Goal: Task Accomplishment & Management: Use online tool/utility

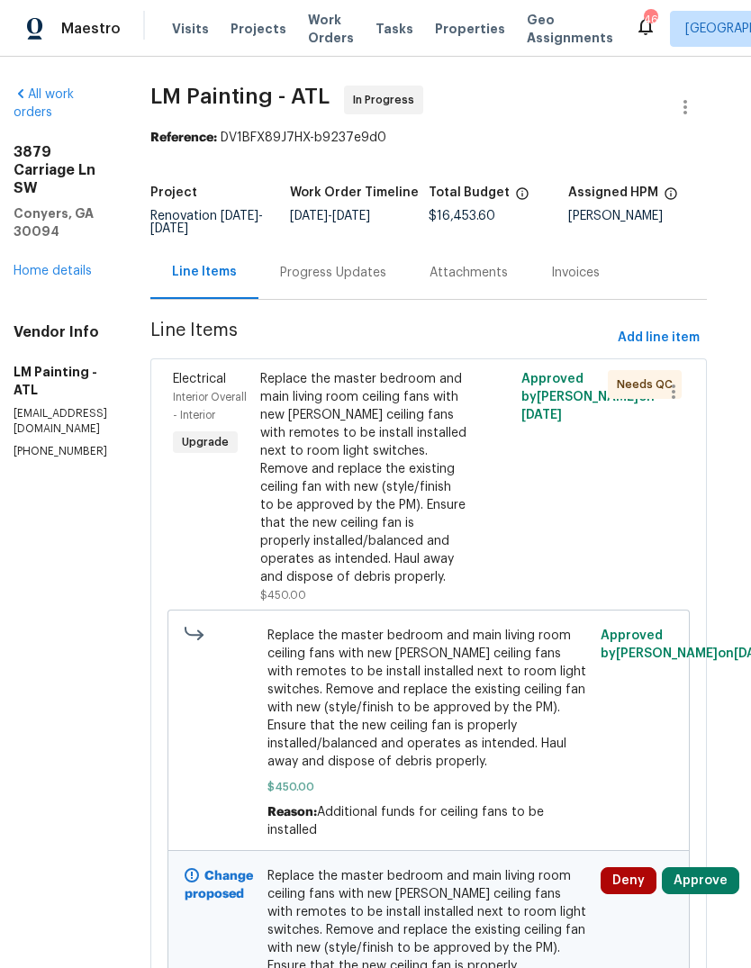
scroll to position [0, 15]
click at [671, 349] on span "Add line item" at bounding box center [659, 338] width 82 height 23
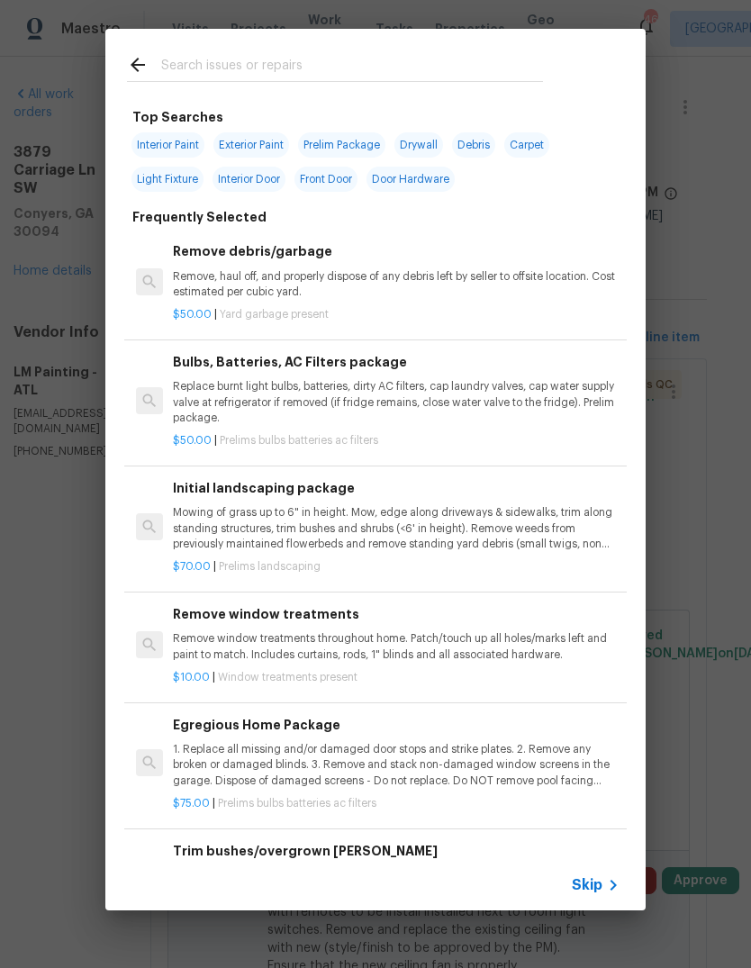
click at [453, 60] on input "text" at bounding box center [352, 67] width 382 height 27
type input "Resurf"
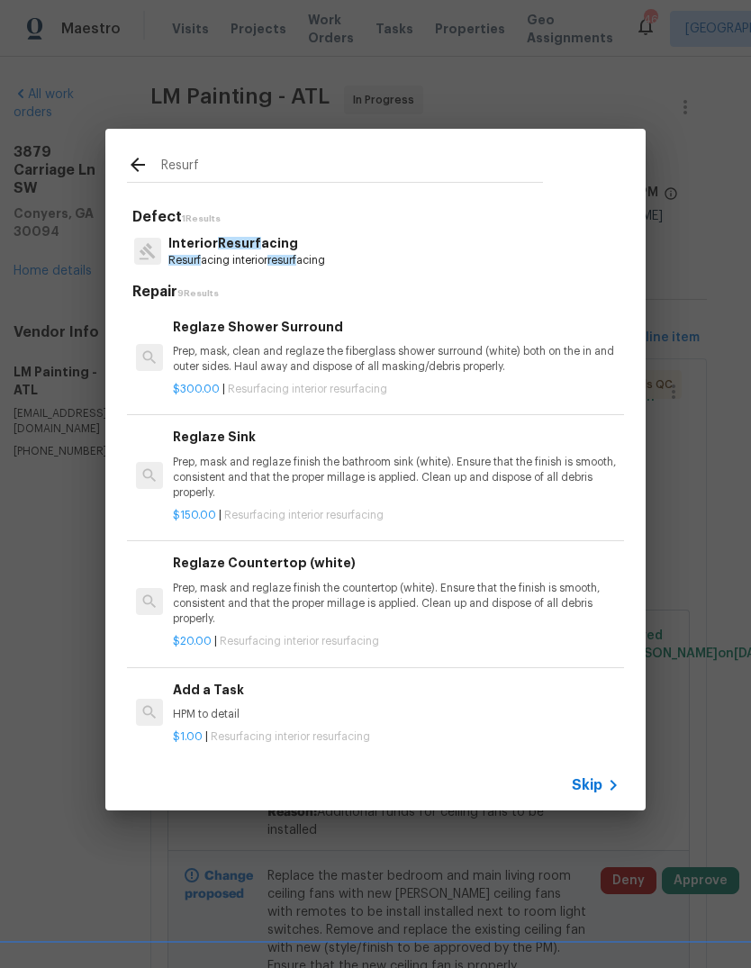
click at [325, 353] on p "Prep, mask, clean and reglaze the fiberglass shower surround (white) both on th…" at bounding box center [396, 359] width 447 height 31
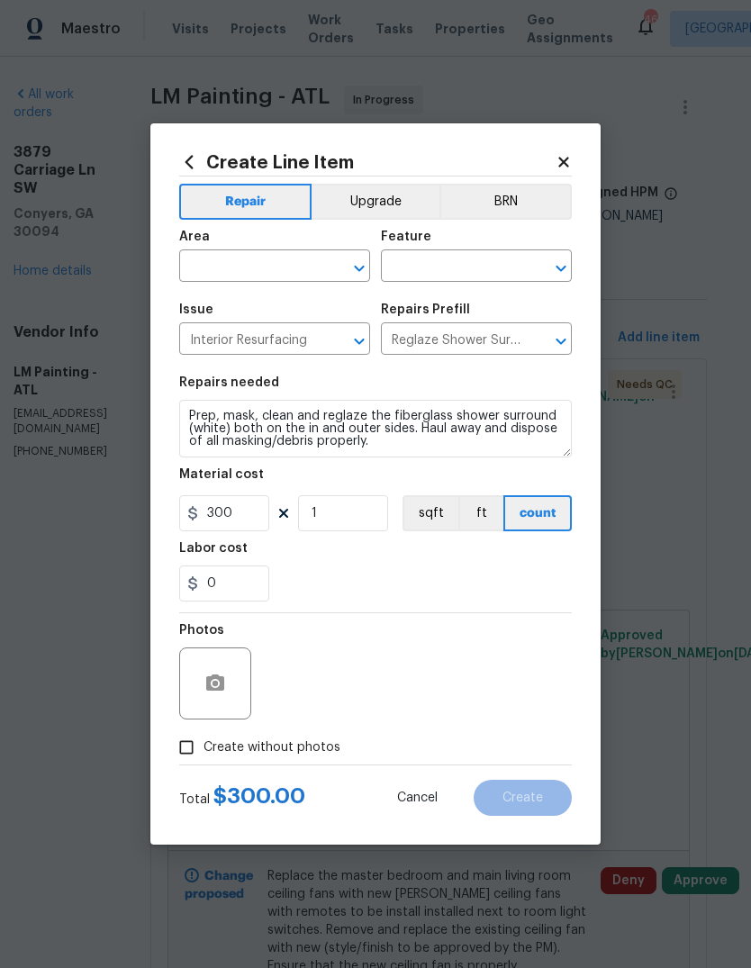
click at [300, 266] on input "text" at bounding box center [249, 268] width 140 height 28
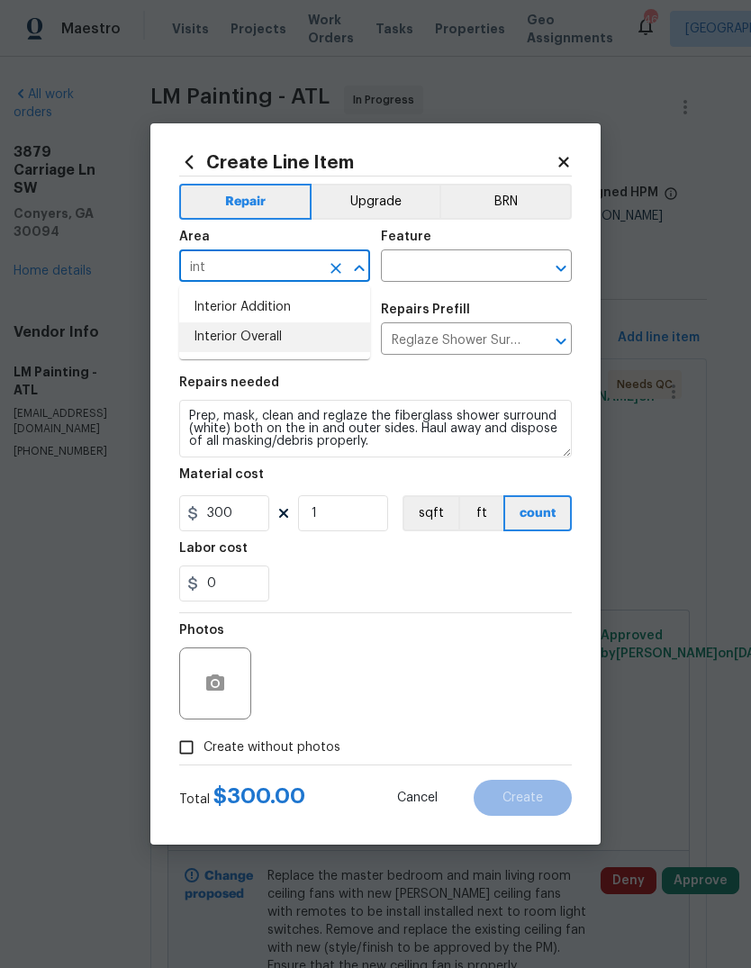
click at [290, 345] on li "Interior Overall" at bounding box center [274, 337] width 191 height 30
type input "Interior Overall"
click at [441, 260] on input "text" at bounding box center [451, 268] width 140 height 28
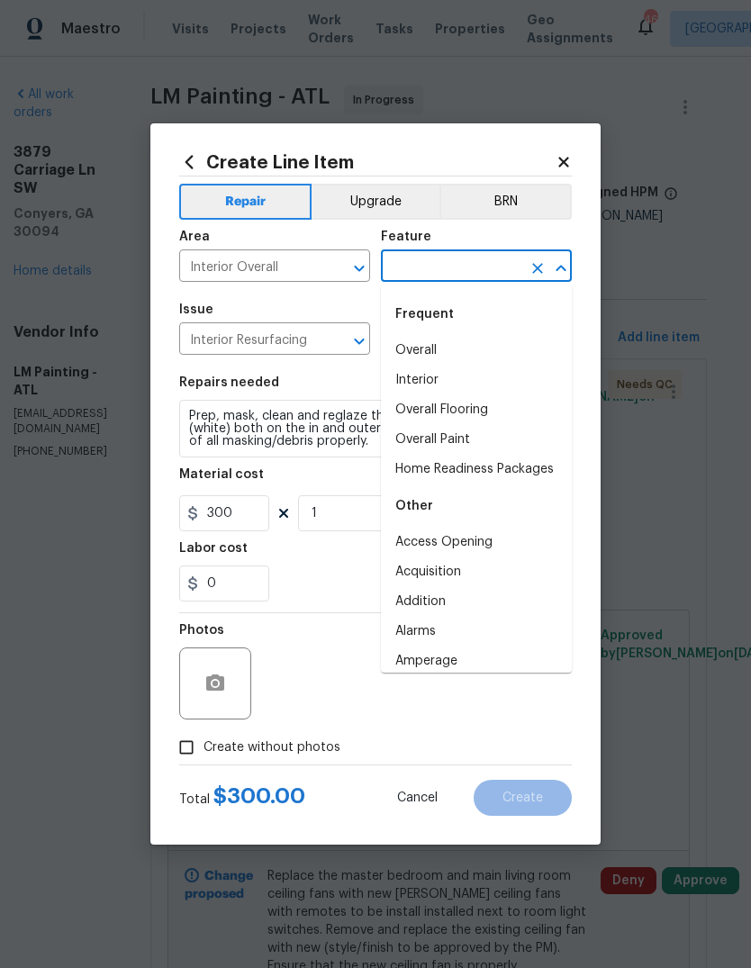
click at [438, 380] on li "Interior" at bounding box center [476, 381] width 191 height 30
type input "Interior"
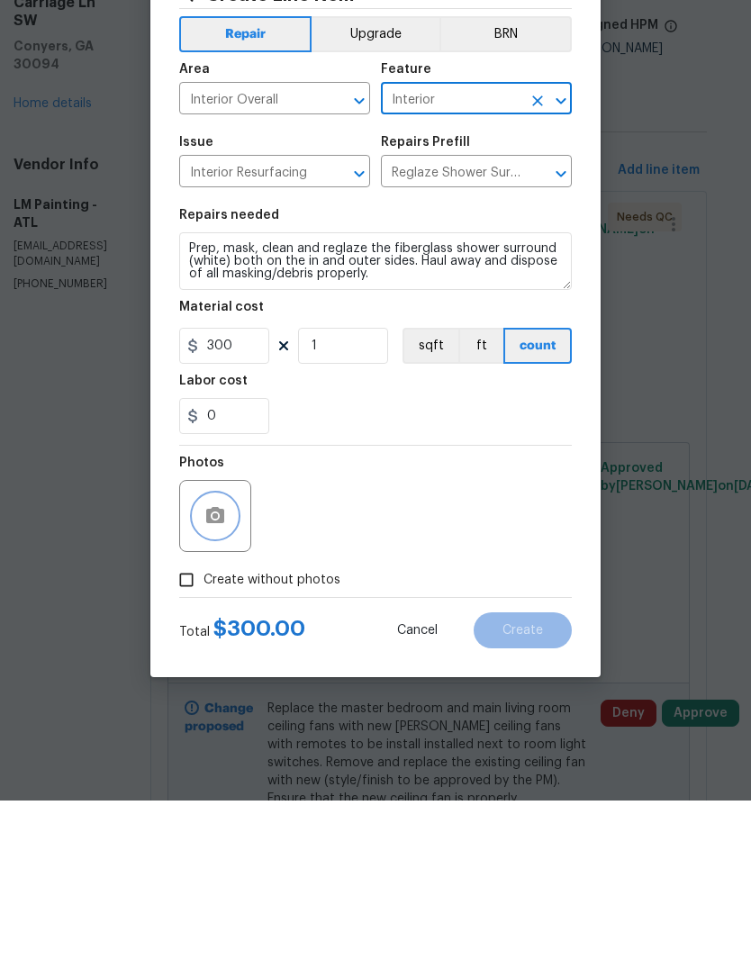
click at [210, 674] on icon "button" at bounding box center [215, 682] width 18 height 16
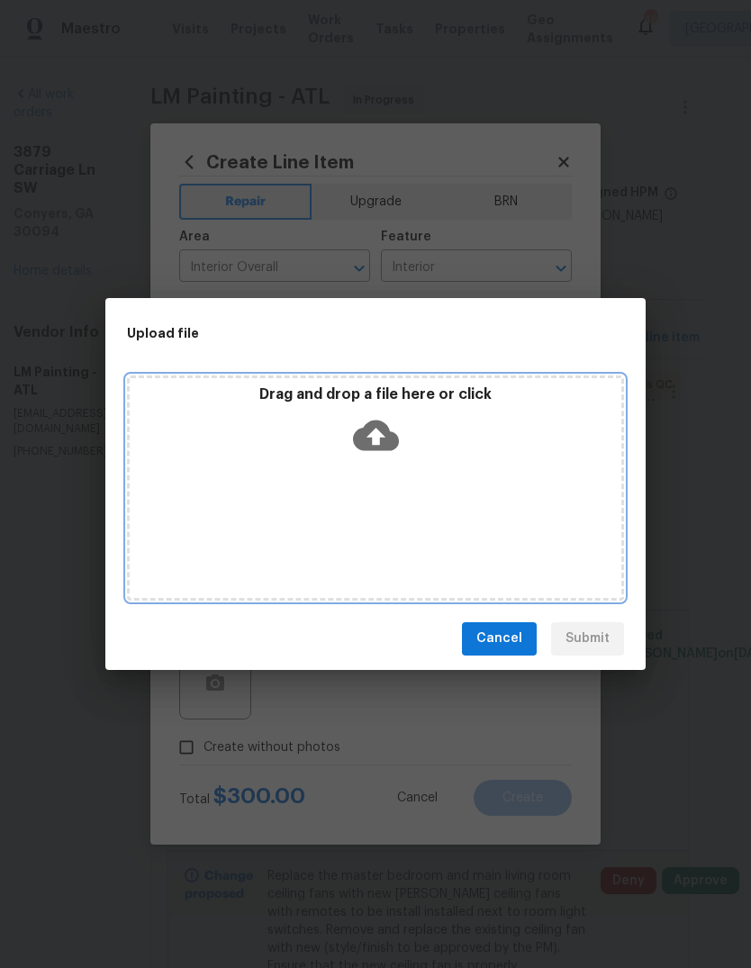
click at [372, 436] on icon at bounding box center [376, 435] width 46 height 46
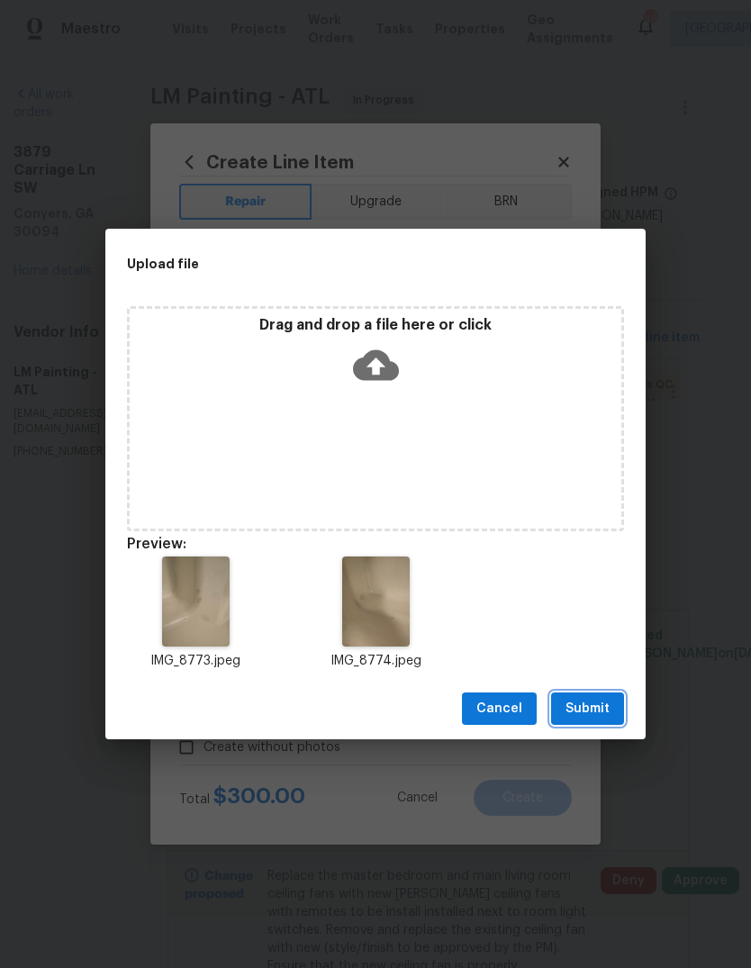
click at [603, 711] on span "Submit" at bounding box center [587, 709] width 44 height 23
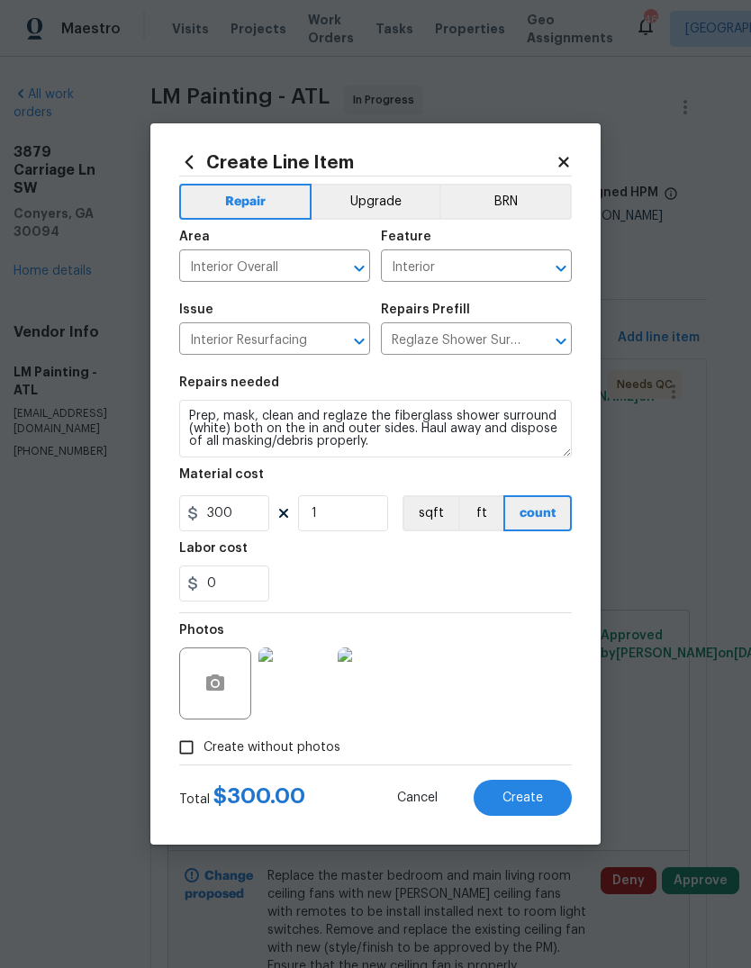
click at [504, 805] on span "Create" at bounding box center [522, 798] width 41 height 14
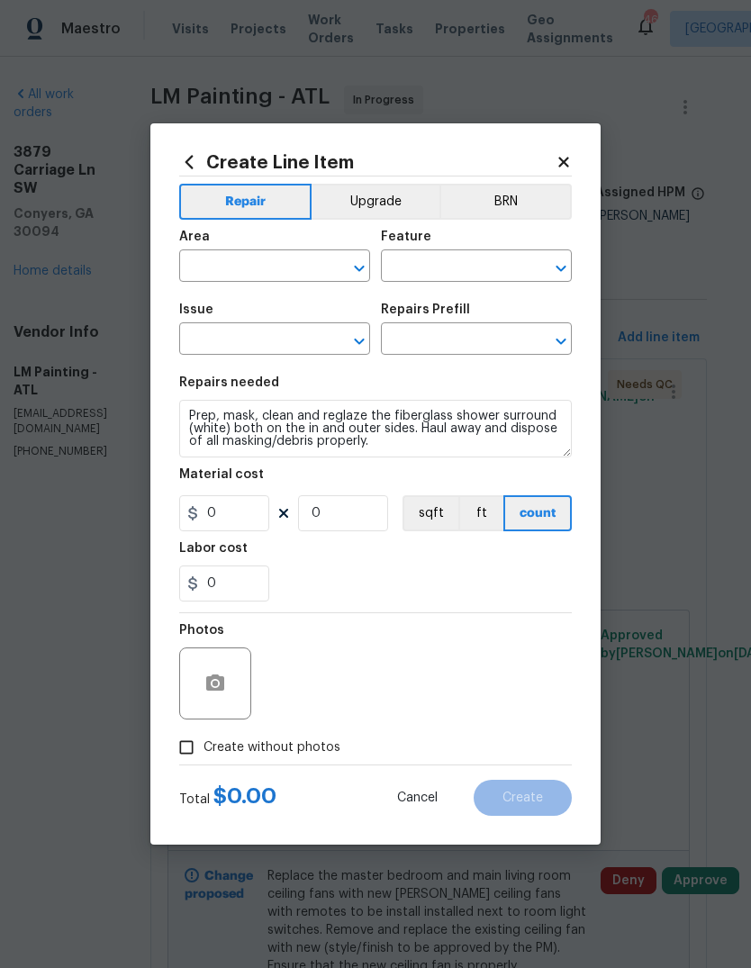
scroll to position [0, 0]
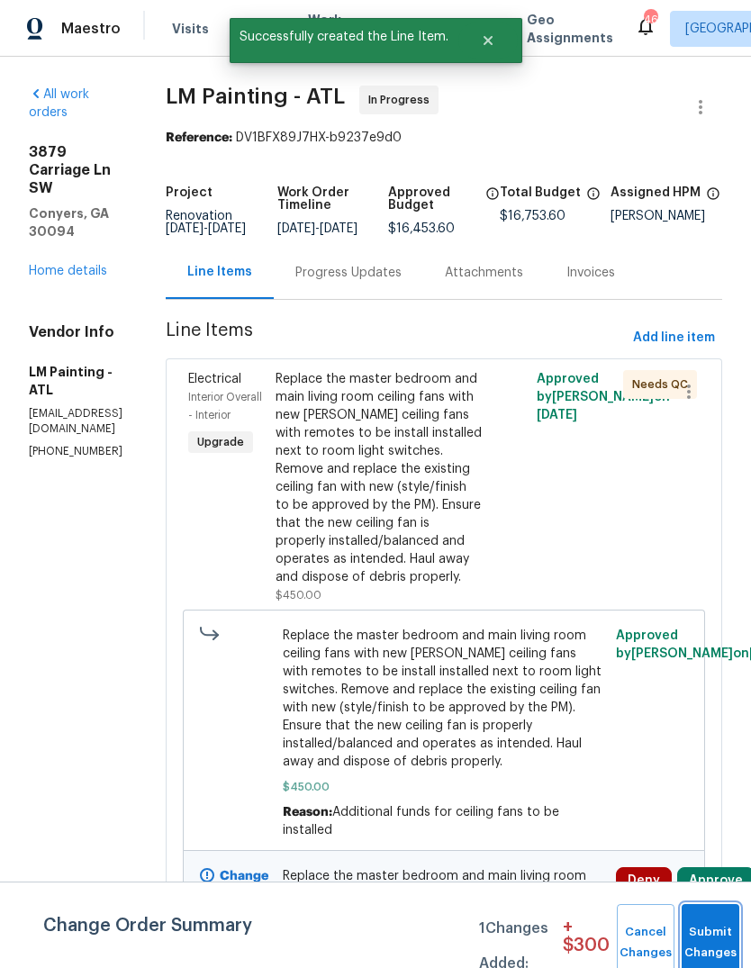
click at [709, 935] on button "Submit Changes" at bounding box center [711, 942] width 58 height 77
